Goal: Transaction & Acquisition: Obtain resource

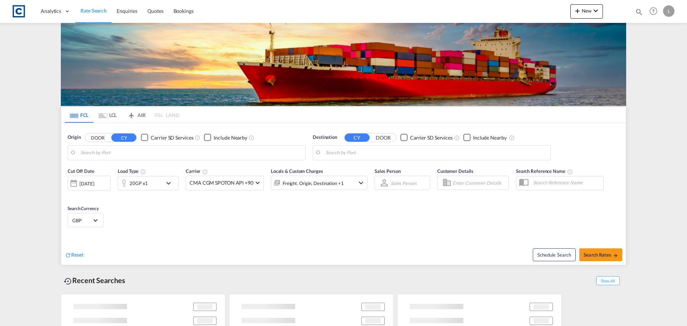
type input "GB-UB7, Hillingdon"
type input "[PERSON_NAME]/[GEOGRAPHIC_DATA], PKBQM"
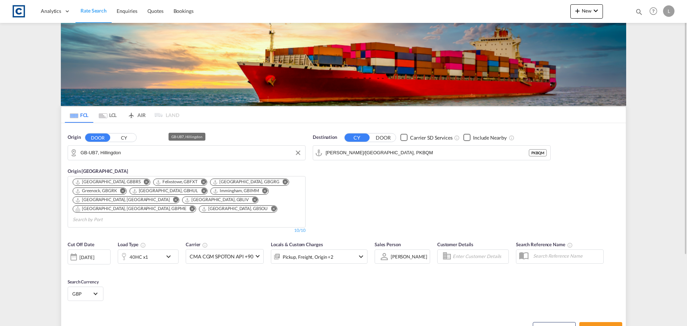
click at [128, 153] on input "GB-UB7, Hillingdon" at bounding box center [191, 153] width 221 height 11
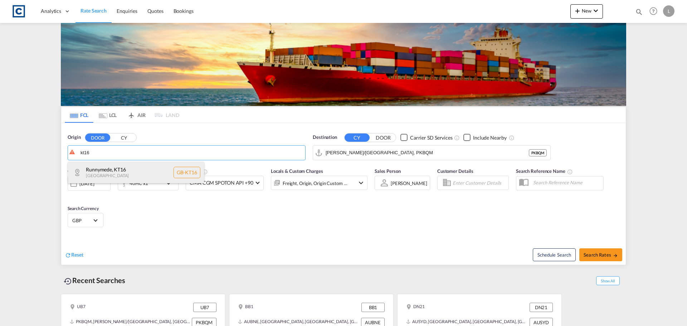
click at [105, 175] on div "Runnymede , KT16 United Kingdom GB-KT16" at bounding box center [136, 172] width 136 height 21
type input "GB-KT16, Runnymede"
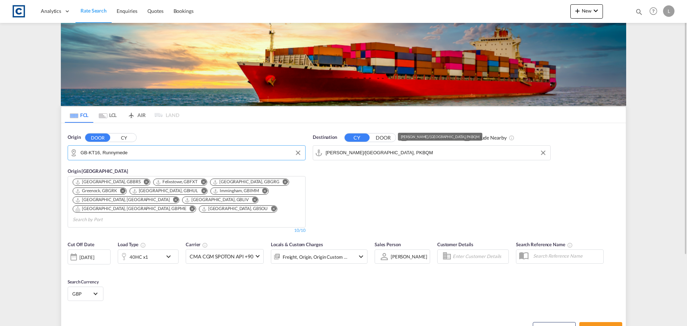
click at [427, 152] on input "Muhammad Bin Qasim/Karachi, PKBQM" at bounding box center [436, 153] width 221 height 11
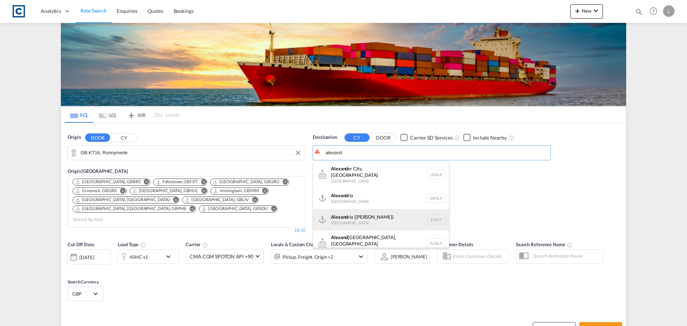
click at [350, 210] on div "Alexand ria (El Iskandariya) Egypt EGALY" at bounding box center [381, 219] width 136 height 21
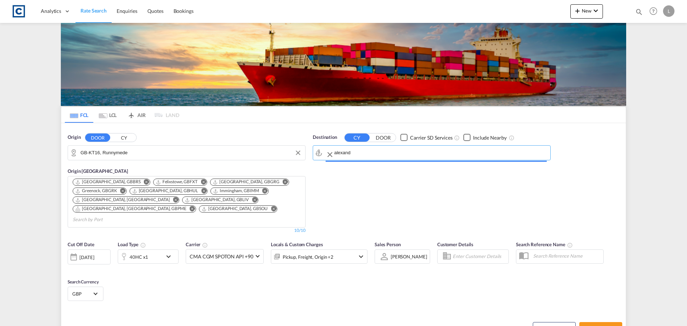
type input "Alexandria ([GEOGRAPHIC_DATA]), EGALY"
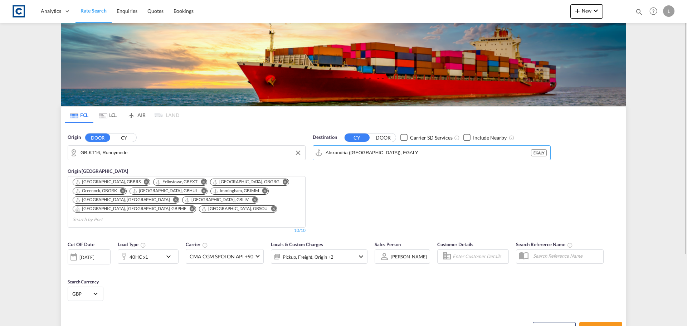
click at [466, 136] on div "Checkbox No Ink" at bounding box center [467, 137] width 7 height 7
click at [591, 322] on button "Search Rates" at bounding box center [601, 328] width 43 height 13
type input "KT16 to EGALY / [DATE]"
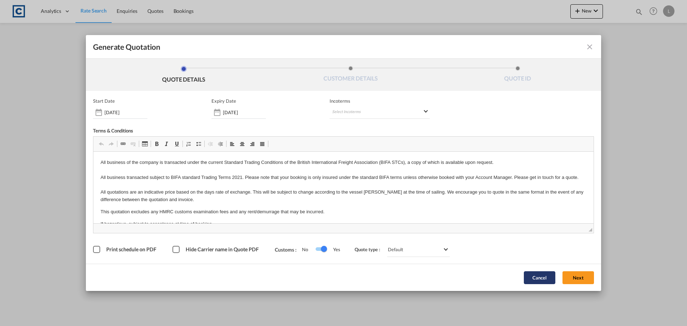
click at [548, 277] on button "Cancel" at bounding box center [540, 277] width 32 height 13
click at [578, 279] on button "Next" at bounding box center [579, 277] width 32 height 13
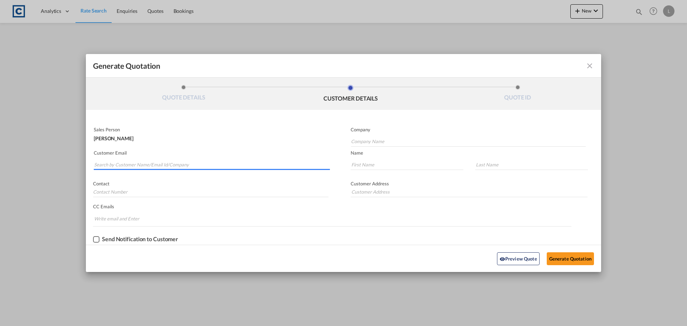
click at [107, 166] on input "Search by Customer Name/Email Id/Company" at bounding box center [212, 164] width 236 height 11
paste input "[PERSON_NAME] ([GEOGRAPHIC_DATA]) <[PERSON_NAME][EMAIL_ADDRESS][PERSON_NAME][DO…"
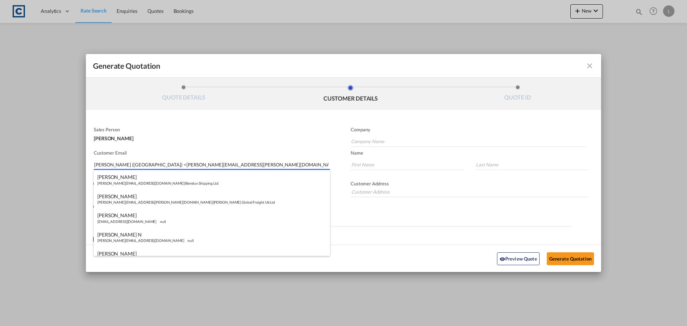
click at [139, 165] on input "[PERSON_NAME] ([GEOGRAPHIC_DATA]) <[PERSON_NAME][EMAIL_ADDRESS][PERSON_NAME][DO…" at bounding box center [212, 164] width 236 height 11
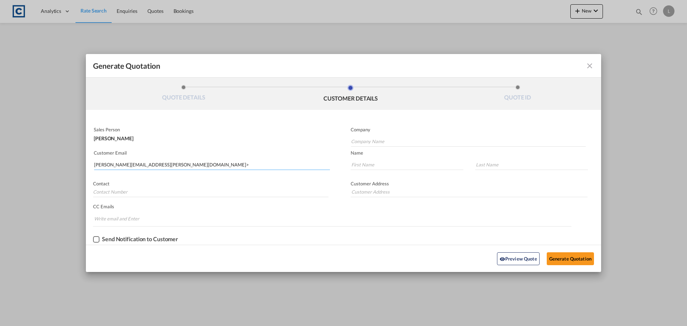
click at [187, 165] on input "[PERSON_NAME][EMAIL_ADDRESS][PERSON_NAME][DOMAIN_NAME]>" at bounding box center [212, 164] width 236 height 11
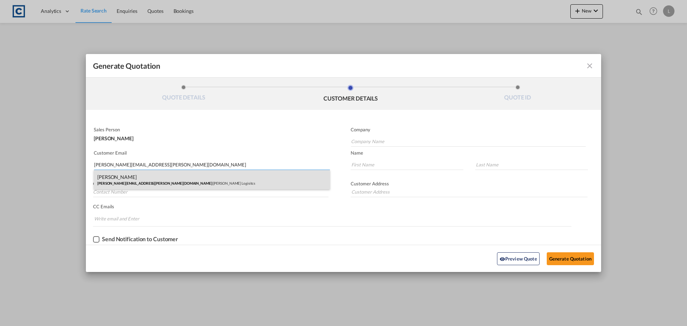
type input "[PERSON_NAME][EMAIL_ADDRESS][PERSON_NAME][DOMAIN_NAME]"
click at [141, 182] on div "[PERSON_NAME] [PERSON_NAME][EMAIL_ADDRESS][PERSON_NAME][DOMAIN_NAME] | [PERSON_…" at bounding box center [212, 179] width 236 height 19
type input "[PERSON_NAME] Logisitcs"
type input "[PERSON_NAME]"
type input "Locarno"
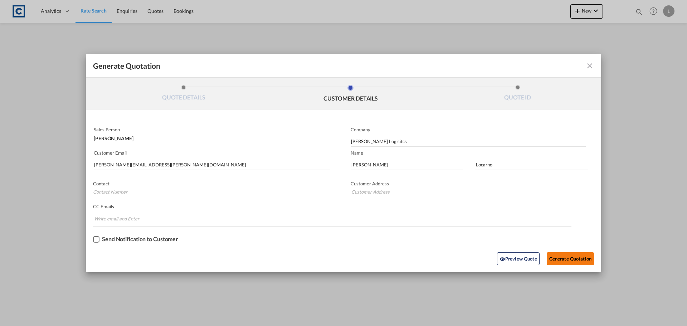
click at [570, 257] on button "Generate Quotation" at bounding box center [570, 258] width 47 height 13
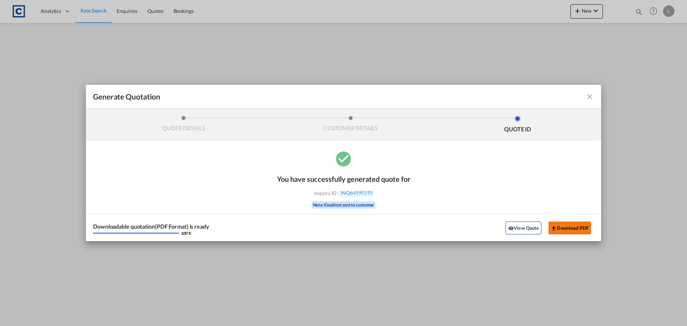
click at [558, 227] on button "Download PDF" at bounding box center [570, 228] width 43 height 13
click at [591, 97] on md-icon "icon-close fg-AAA8AD cursor m-0" at bounding box center [590, 96] width 9 height 9
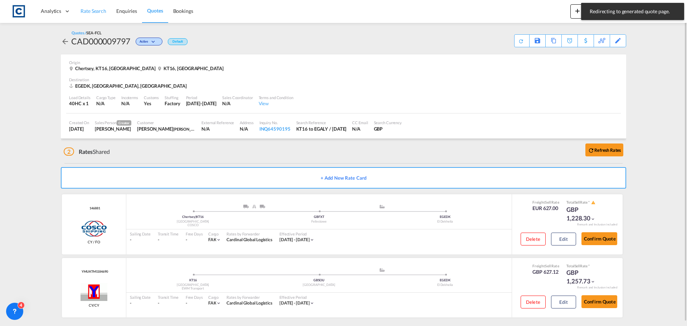
click at [94, 10] on span "Rate Search" at bounding box center [94, 11] width 26 height 6
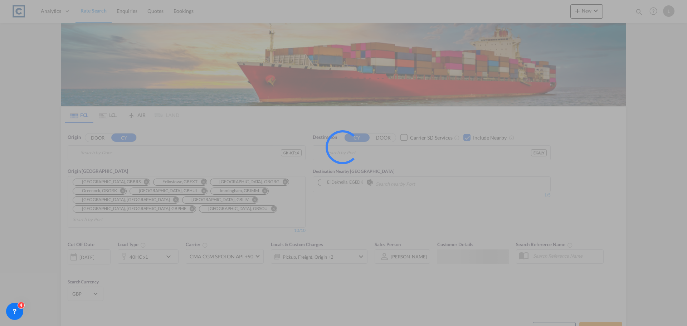
type input "GB-KT16, Runnymede"
type input "Alexandria ([GEOGRAPHIC_DATA]), EGALY"
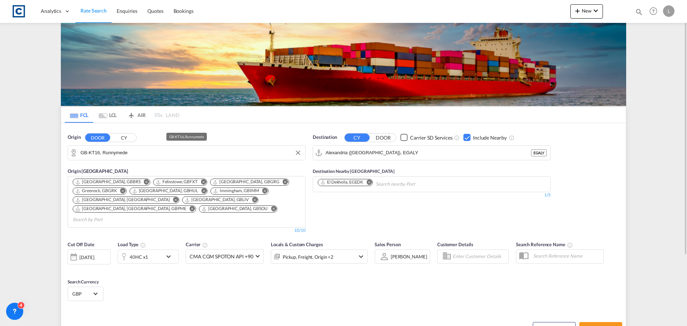
click at [146, 152] on input "GB-KT16, Runnymede" at bounding box center [191, 153] width 221 height 11
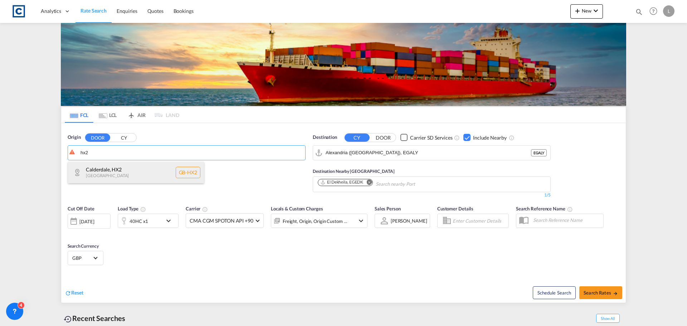
click at [129, 172] on div "Calderdale , HX2 [GEOGRAPHIC_DATA] [GEOGRAPHIC_DATA]-HX2" at bounding box center [136, 172] width 136 height 21
type input "GB-HX2, Calderdale"
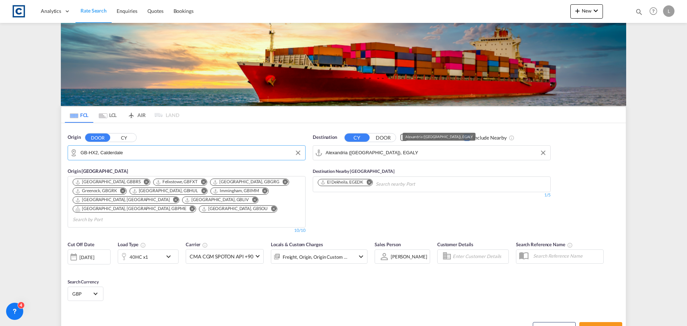
click at [410, 152] on input "Alexandria ([GEOGRAPHIC_DATA]), EGALY" at bounding box center [436, 153] width 221 height 11
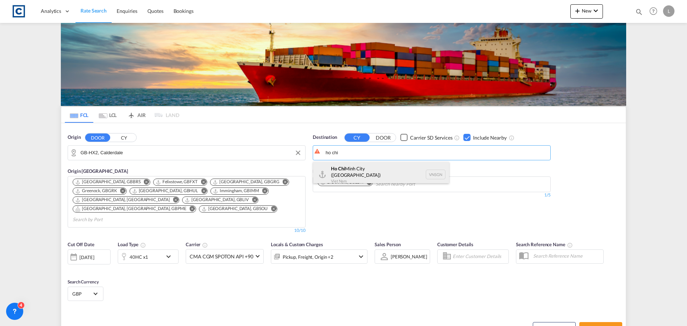
click at [369, 174] on div "[GEOGRAPHIC_DATA] ([GEOGRAPHIC_DATA]) [GEOGRAPHIC_DATA] VNSGN" at bounding box center [381, 175] width 136 height 26
type input "Ho Chi Minh City ([GEOGRAPHIC_DATA]), VNSGN"
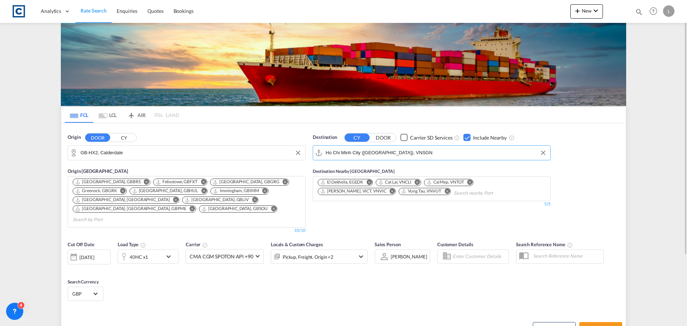
click at [139, 252] on div "40HC x1" at bounding box center [139, 257] width 19 height 10
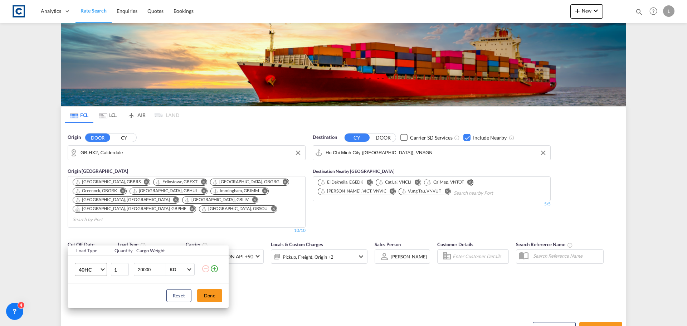
click at [84, 270] on span "40HC" at bounding box center [89, 269] width 21 height 7
click at [85, 235] on div "20GP" at bounding box center [85, 235] width 13 height 7
click at [212, 294] on button "Done" at bounding box center [209, 295] width 25 height 13
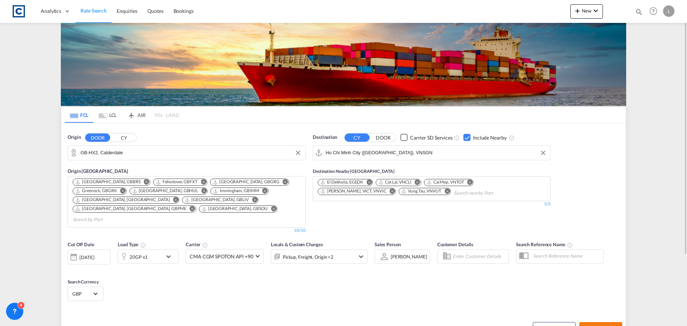
click at [597, 326] on span "Search Rates" at bounding box center [601, 329] width 34 height 6
type input "HX2 to VNSGN / [DATE]"
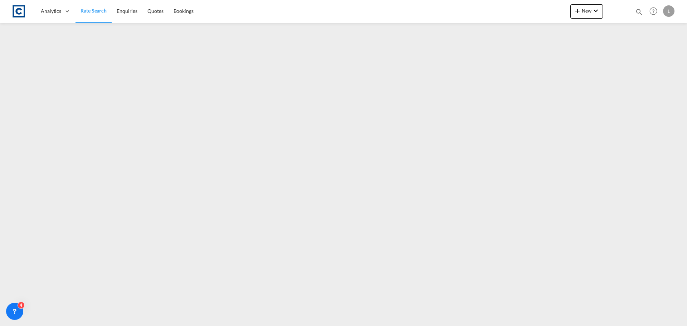
click at [85, 10] on span "Rate Search" at bounding box center [94, 11] width 26 height 6
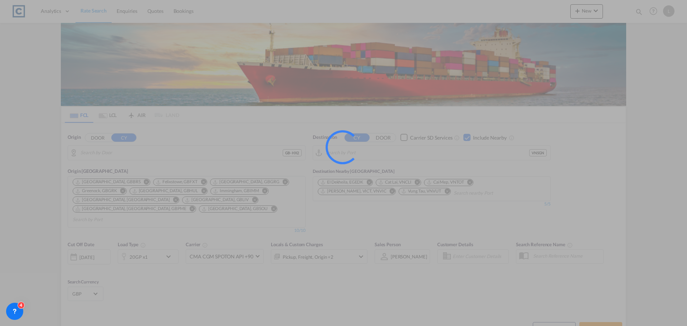
type input "GB-HX2, Calderdale"
type input "Ho Chi Minh City ([GEOGRAPHIC_DATA]), VNSGN"
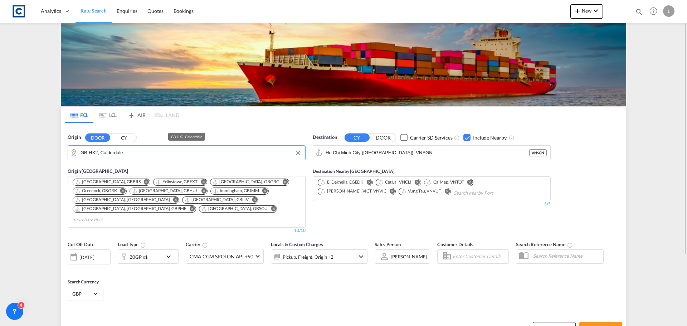
click at [130, 152] on input "GB-HX2, Calderdale" at bounding box center [191, 153] width 221 height 11
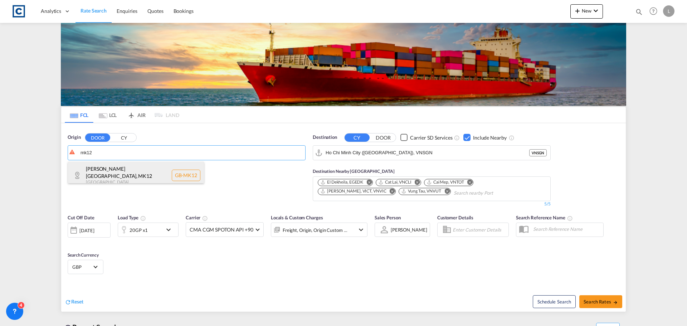
click at [120, 177] on div "[PERSON_NAME][GEOGRAPHIC_DATA] [GEOGRAPHIC_DATA]-MK12" at bounding box center [136, 175] width 136 height 27
type input "GB-MK12, [PERSON_NAME][GEOGRAPHIC_DATA]"
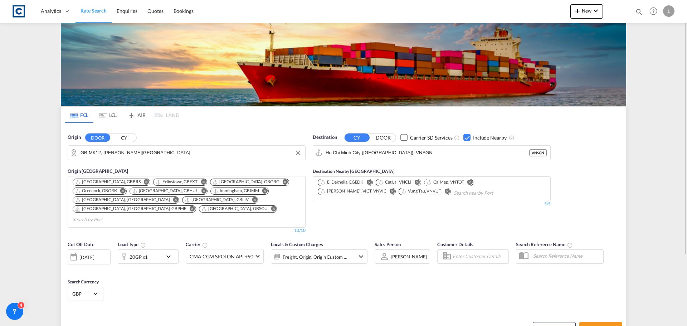
click at [465, 137] on div "Checkbox No Ink" at bounding box center [467, 137] width 7 height 7
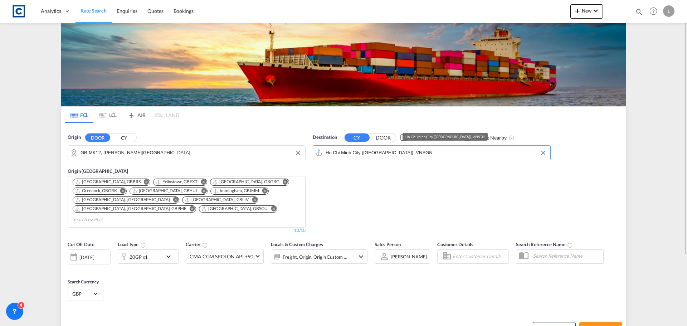
click at [411, 154] on input "Ho Chi Minh City ([GEOGRAPHIC_DATA]), VNSGN" at bounding box center [436, 153] width 221 height 11
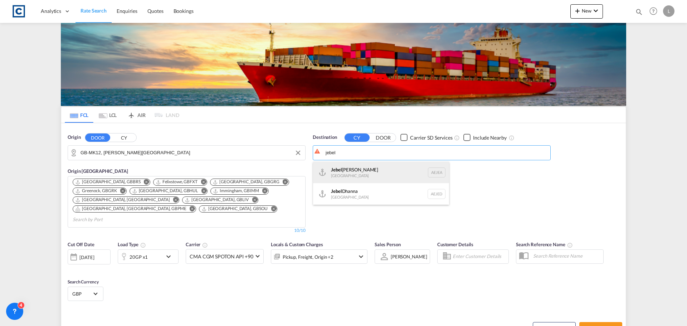
click at [344, 170] on div "[GEOGRAPHIC_DATA] [GEOGRAPHIC_DATA]" at bounding box center [381, 172] width 136 height 21
type input "[GEOGRAPHIC_DATA], [GEOGRAPHIC_DATA]"
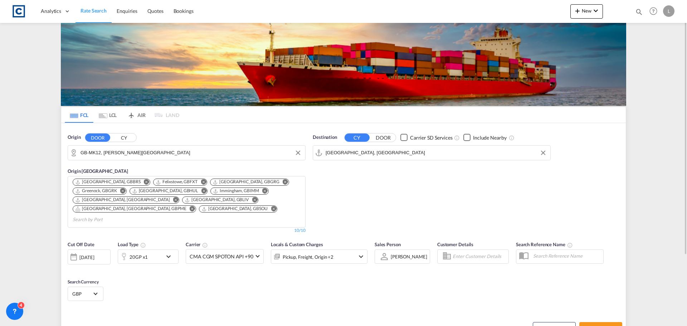
click at [151, 250] on div "20GP x1" at bounding box center [140, 257] width 44 height 14
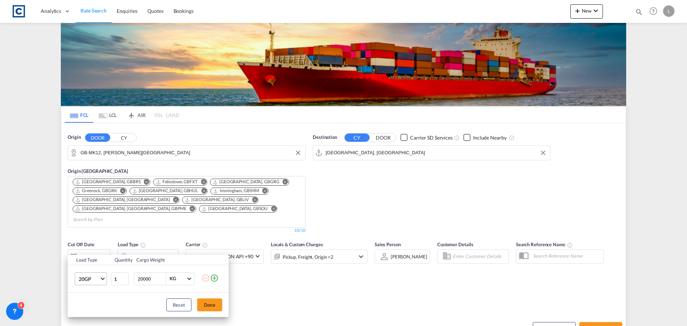
click at [98, 276] on span "20GP" at bounding box center [89, 279] width 21 height 7
click at [86, 274] on div "40HC" at bounding box center [85, 274] width 13 height 7
click at [209, 302] on button "Done" at bounding box center [209, 305] width 25 height 13
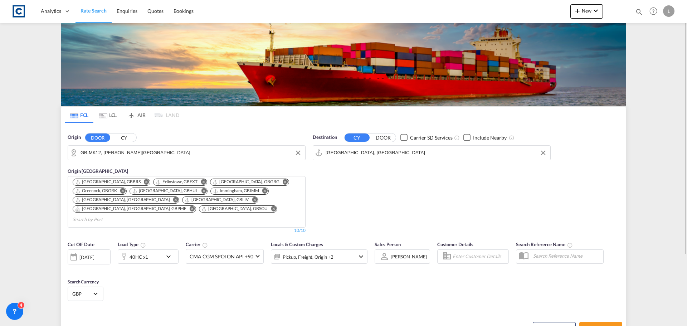
drag, startPoint x: 323, startPoint y: 291, endPoint x: 448, endPoint y: 303, distance: 125.9
click at [324, 291] on div "Cut Off Date [DATE] [DATE] Load Type 40HC x1 Carrier CMA CGM SPOTON API +90 Onl…" at bounding box center [343, 272] width 565 height 70
click at [594, 322] on button "Search Rates" at bounding box center [601, 328] width 43 height 13
type input "MK12 to AEJEA / [DATE]"
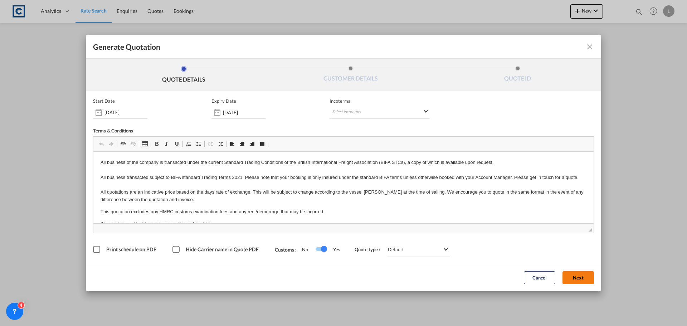
click at [573, 277] on button "Next" at bounding box center [579, 277] width 32 height 13
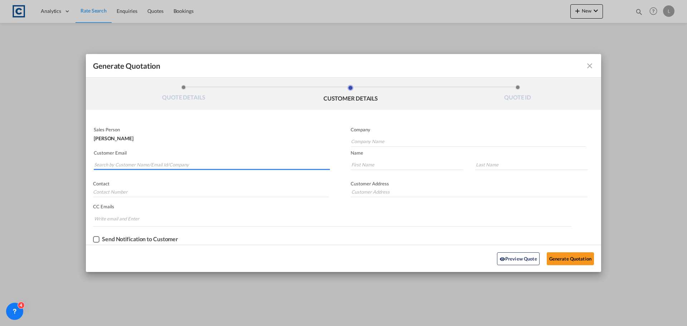
click at [106, 161] on input "Search by Customer Name/Email Id/Company" at bounding box center [212, 164] width 236 height 11
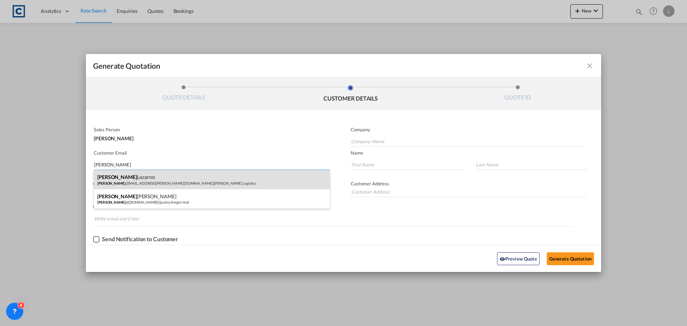
type input "[PERSON_NAME]"
click at [111, 179] on div "[PERSON_NAME] [PERSON_NAME] .[EMAIL_ADDRESS][PERSON_NAME][DOMAIN_NAME] | [PERSO…" at bounding box center [212, 179] width 236 height 19
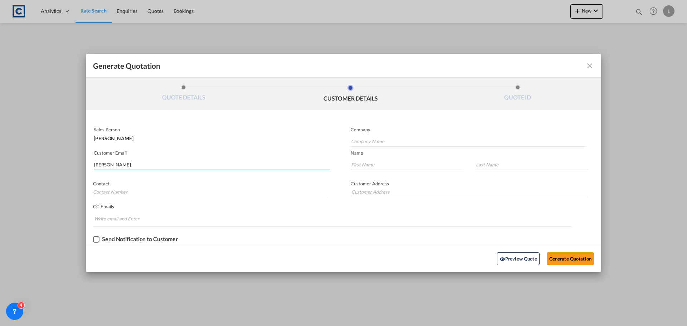
type input "[PERSON_NAME] Logisitcs"
type input "[PERSON_NAME][EMAIL_ADDRESS][PERSON_NAME][DOMAIN_NAME]"
type input "[PERSON_NAME]"
type input "Locarno"
click at [569, 256] on button "Generate Quotation" at bounding box center [570, 258] width 47 height 13
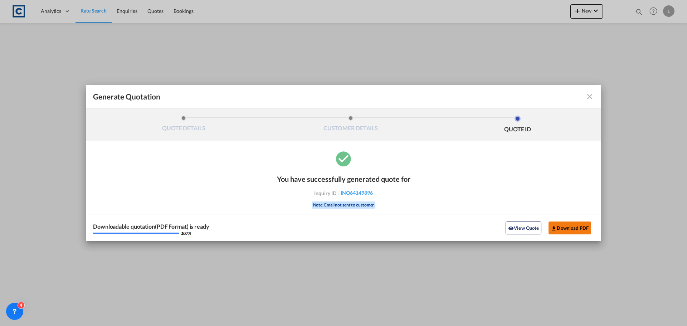
click at [565, 228] on button "Download PDF" at bounding box center [570, 228] width 43 height 13
